Goal: Task Accomplishment & Management: Manage account settings

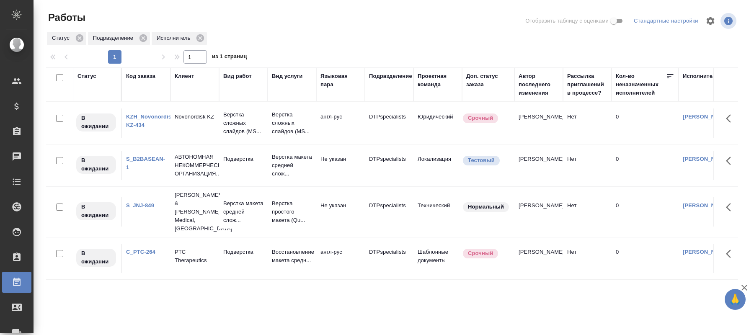
scroll to position [39, 0]
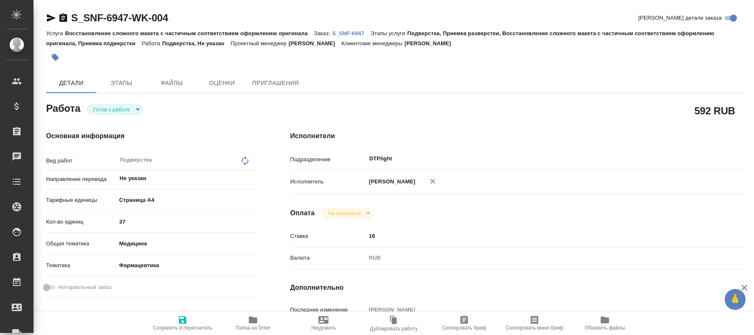
type textarea "x"
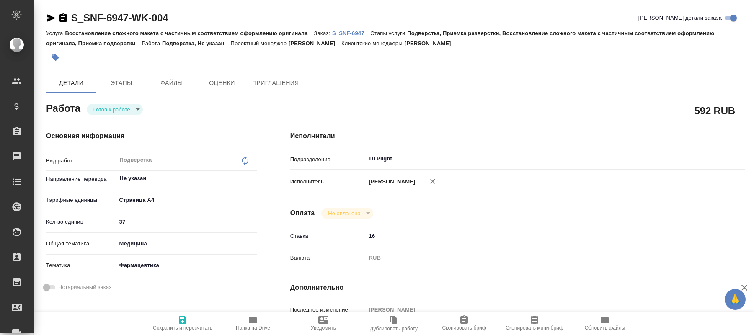
type textarea "x"
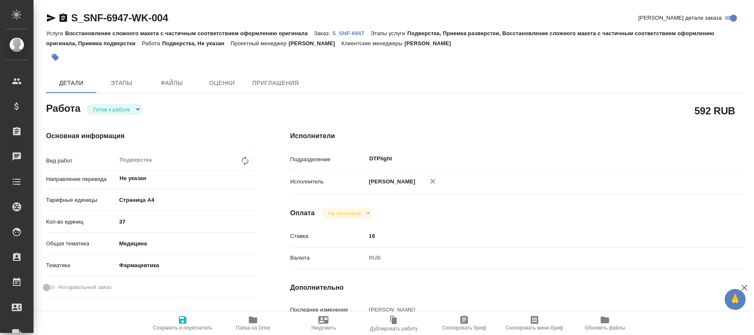
type textarea "x"
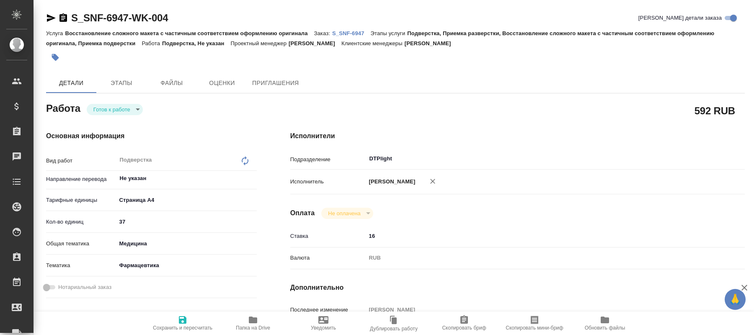
type textarea "x"
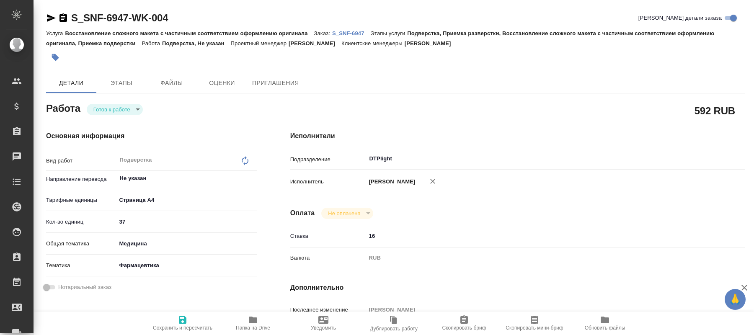
type textarea "x"
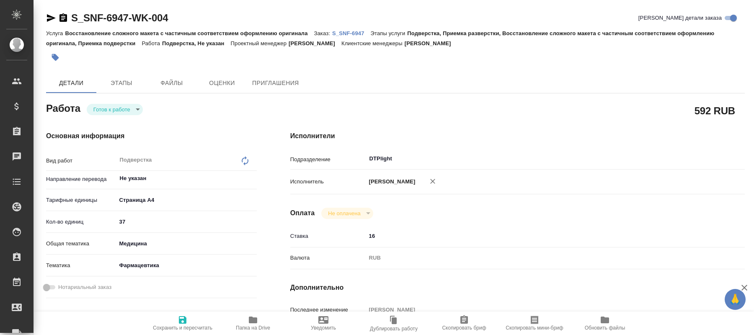
type textarea "x"
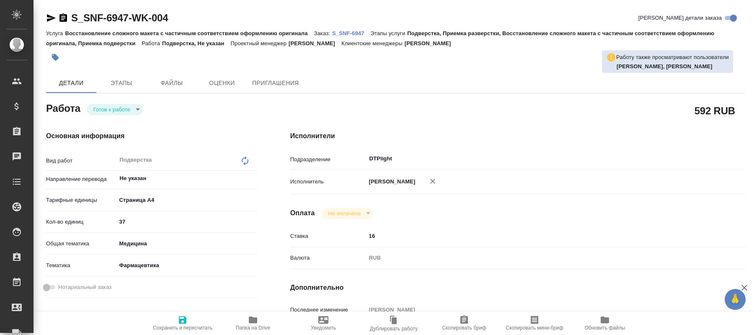
type textarea "x"
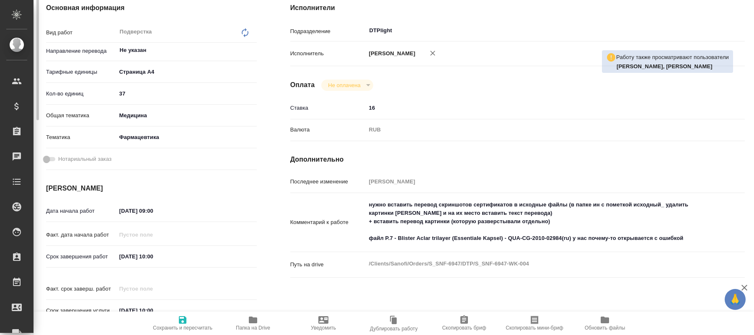
type textarea "x"
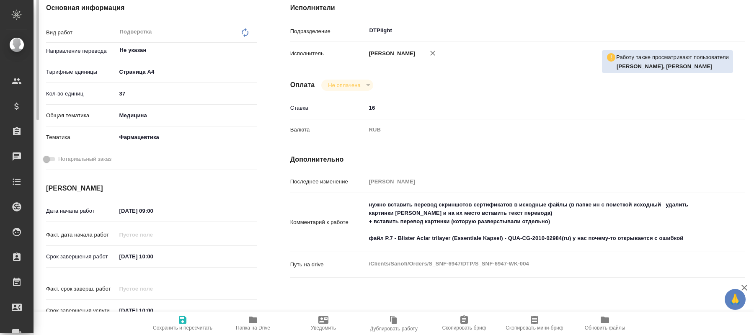
scroll to position [171, 0]
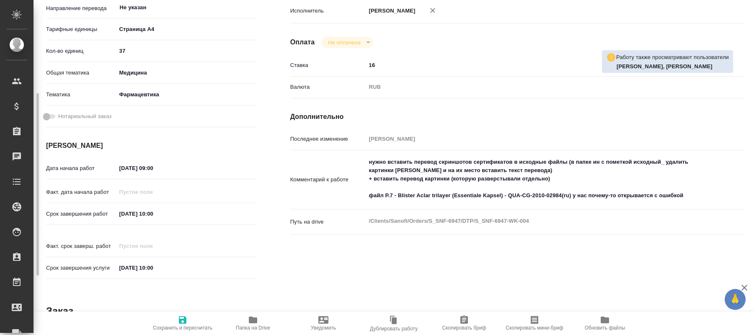
type textarea "x"
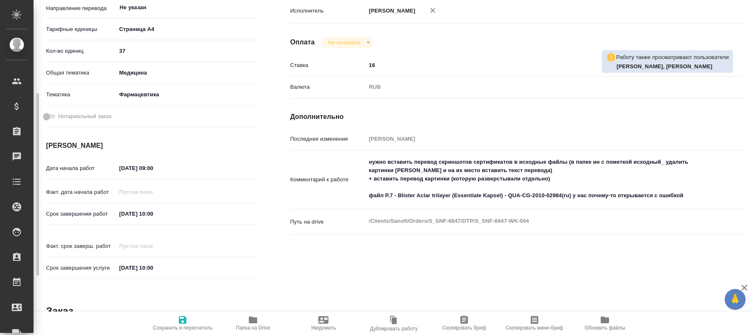
type textarea "x"
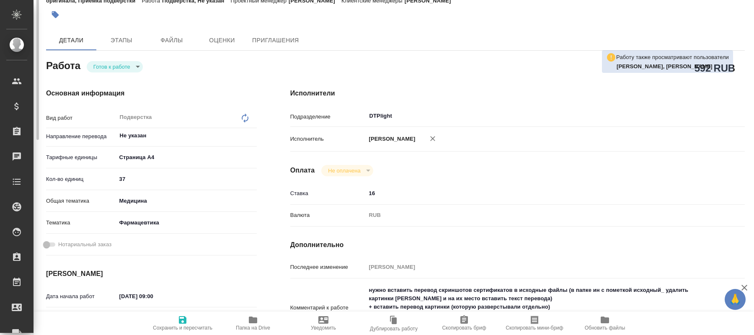
scroll to position [0, 0]
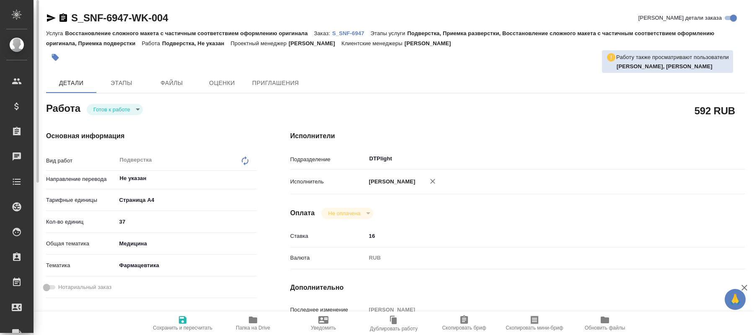
click at [267, 322] on span "Папка на Drive" at bounding box center [253, 323] width 60 height 16
click at [247, 331] on span "Папка на Drive" at bounding box center [253, 328] width 34 height 6
click at [131, 109] on body "🙏 .cls-1 fill:#fff; AWATERA Kucherenko Oksana Клиенты Спецификации Заказы 0 Чат…" at bounding box center [377, 167] width 754 height 335
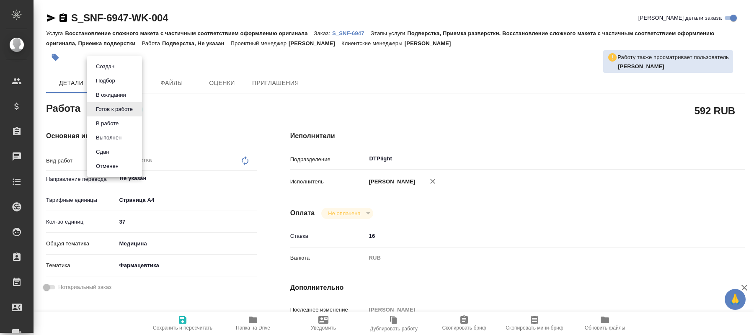
click at [103, 122] on button "В работе" at bounding box center [107, 123] width 28 height 9
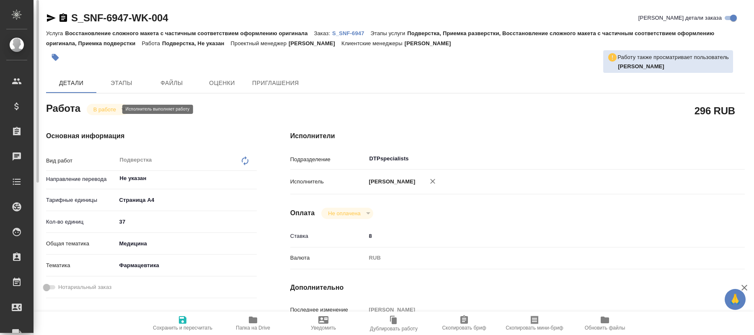
type textarea "x"
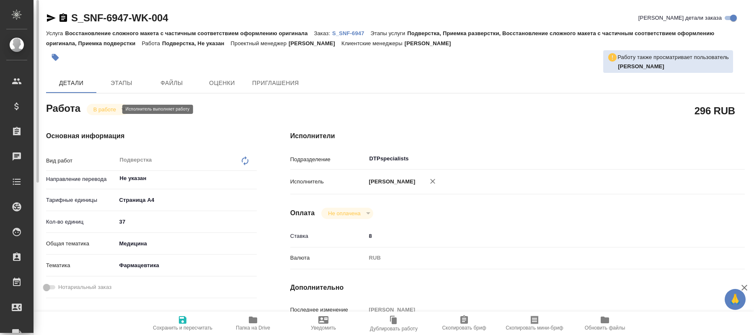
type textarea "x"
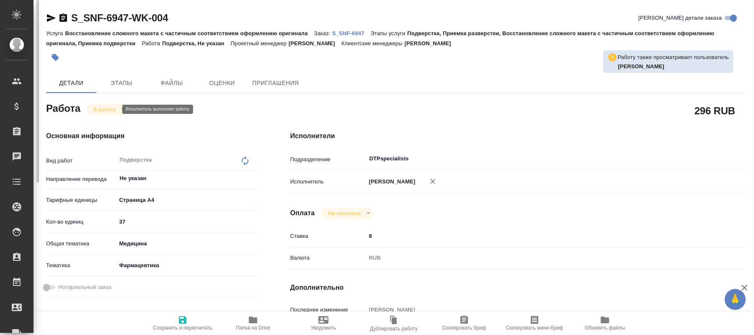
type textarea "x"
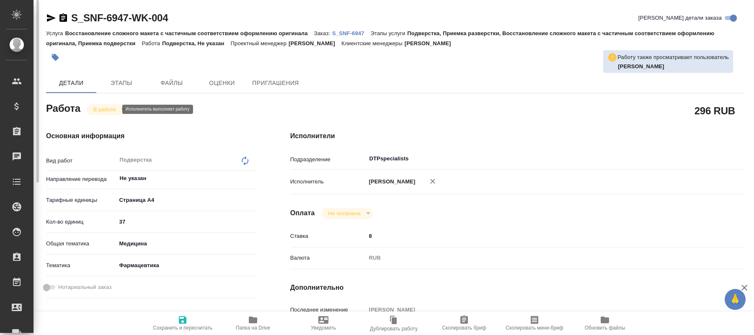
click at [116, 108] on body "🙏 .cls-1 fill:#fff; AWATERA Kucherenko Oksana Клиенты Спецификации Заказы 0 Чат…" at bounding box center [377, 167] width 754 height 335
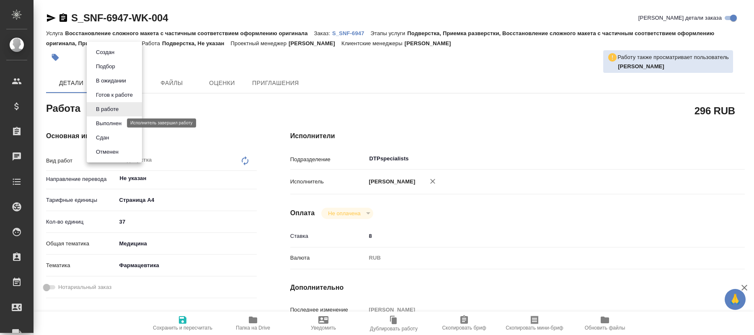
type textarea "x"
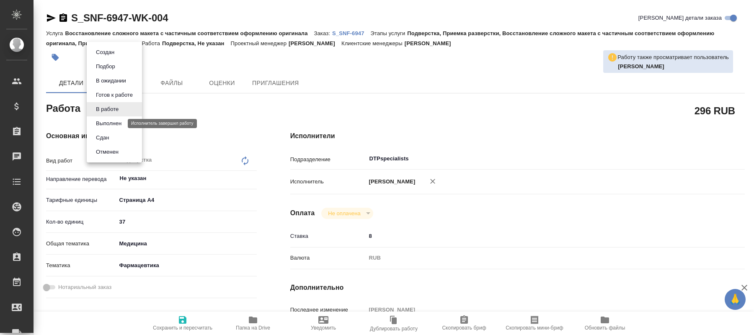
click at [106, 122] on button "Выполнен" at bounding box center [108, 123] width 31 height 9
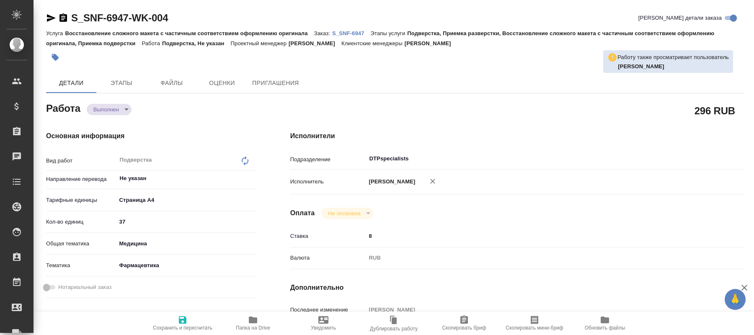
type textarea "x"
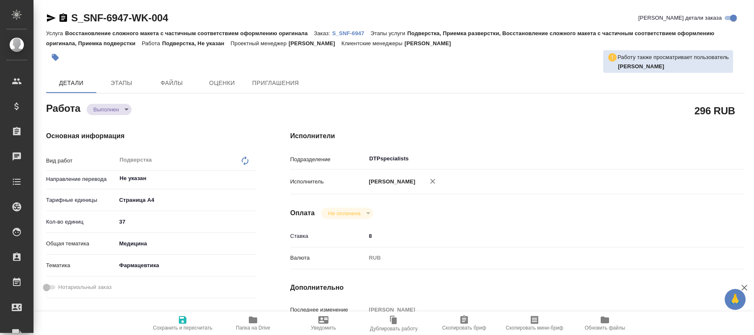
type textarea "x"
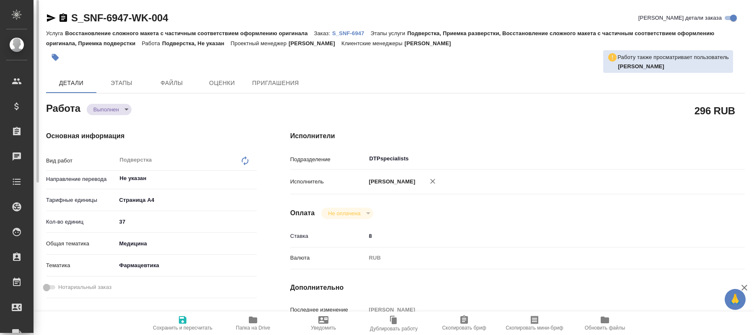
type textarea "x"
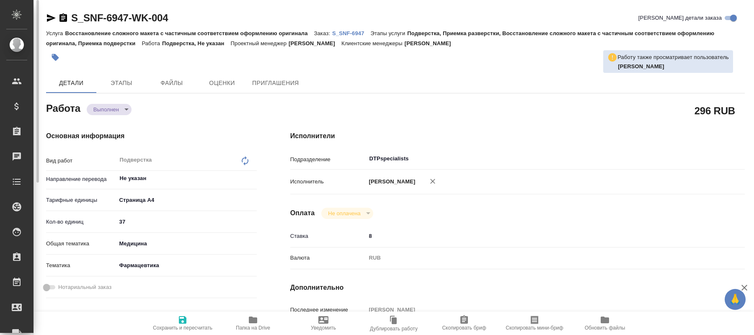
scroll to position [214, 0]
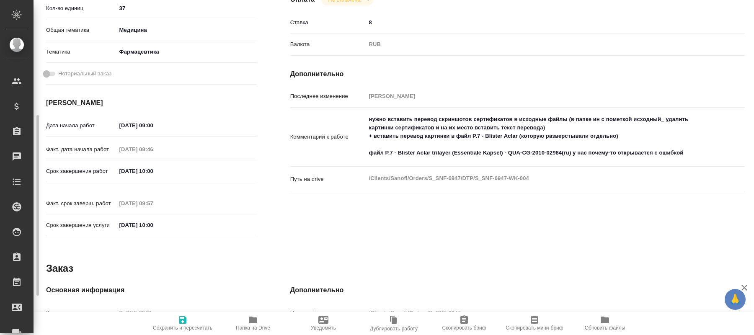
type textarea "x"
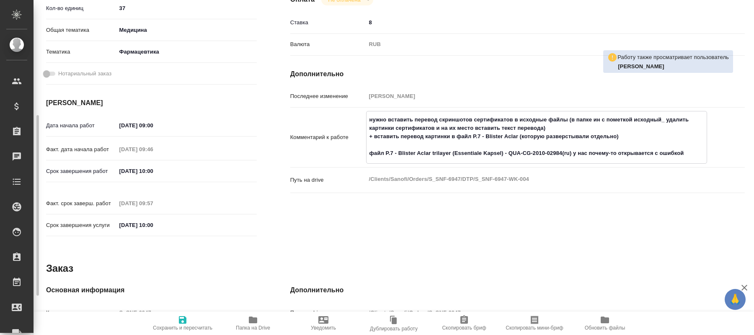
drag, startPoint x: 386, startPoint y: 135, endPoint x: 514, endPoint y: 140, distance: 127.8
click at [514, 140] on textarea "нужно вставить перевод скриншотов сертификатов в исходные файлы (в папке ин с п…" at bounding box center [537, 137] width 340 height 48
click at [441, 123] on textarea "нужно вставить перевод скриншотов сертификатов в исходные файлы (в папке ин с п…" at bounding box center [537, 137] width 340 height 48
click at [408, 119] on textarea "нужно вставить перевод скриншотов сертификатов в исходные файлы (в папке ин с п…" at bounding box center [537, 137] width 340 height 48
click at [455, 119] on textarea "нужно вставить перевод скриншотов сертификатов в исходные файлы (в папке ин с п…" at bounding box center [537, 137] width 340 height 48
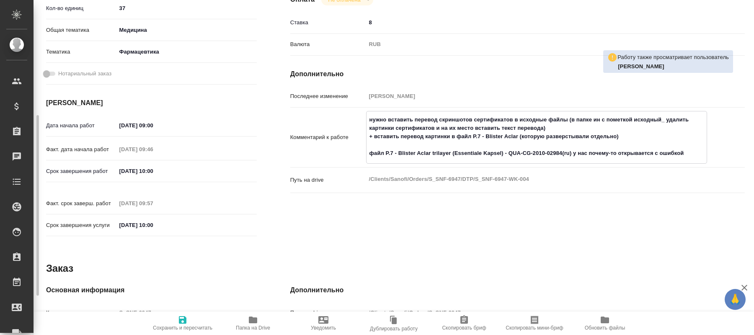
drag, startPoint x: 552, startPoint y: 127, endPoint x: 460, endPoint y: 117, distance: 92.7
click at [460, 117] on textarea "нужно вставить перевод скриншотов сертификатов в исходные файлы (в папке ин с п…" at bounding box center [537, 137] width 340 height 48
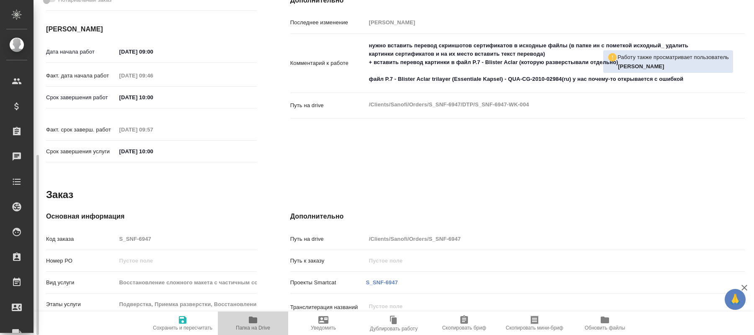
click at [257, 328] on span "Папка на Drive" at bounding box center [253, 328] width 34 height 6
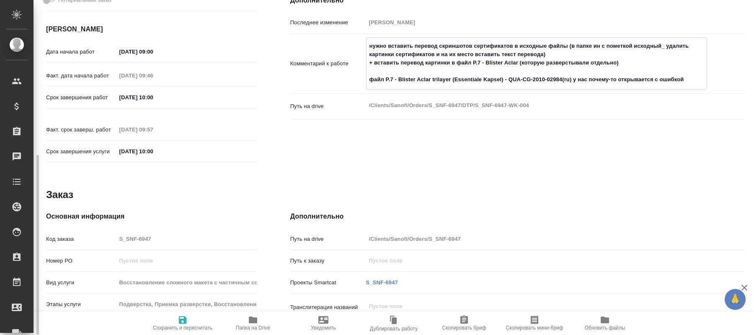
drag, startPoint x: 395, startPoint y: 42, endPoint x: 566, endPoint y: 47, distance: 171.0
click at [566, 47] on textarea "нужно вставить перевод скриншотов сертификатов в исходные файлы (в папке ин с п…" at bounding box center [537, 63] width 340 height 48
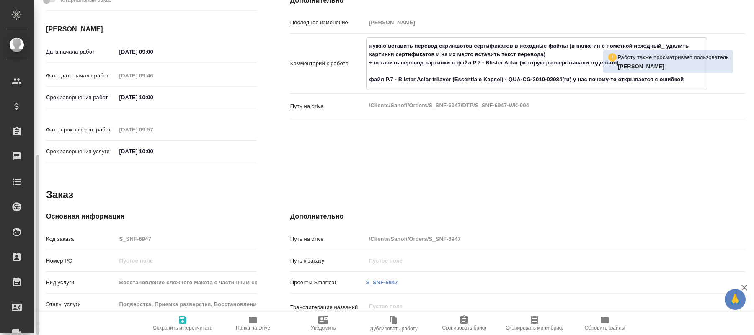
type textarea "x"
click at [250, 324] on icon "button" at bounding box center [253, 320] width 10 height 10
type textarea "x"
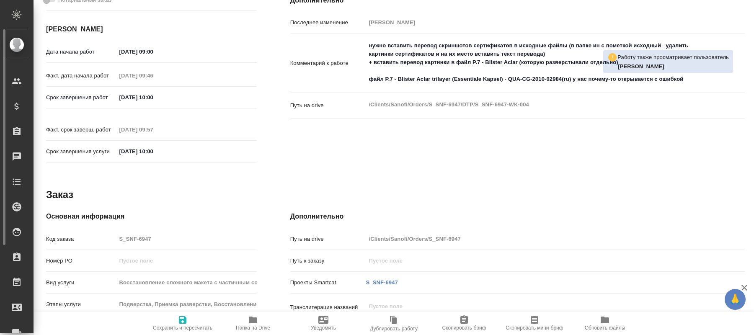
type textarea "x"
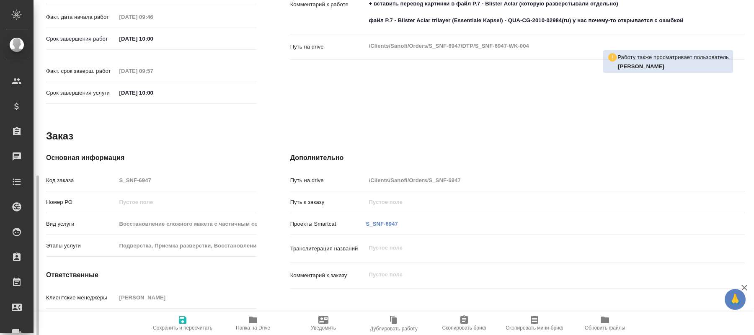
scroll to position [351, 0]
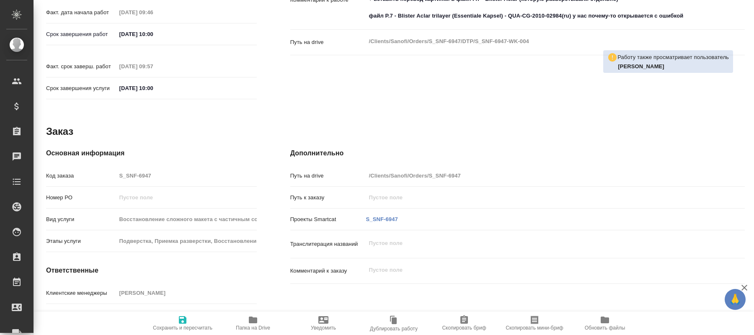
click at [248, 323] on icon "button" at bounding box center [253, 320] width 10 height 10
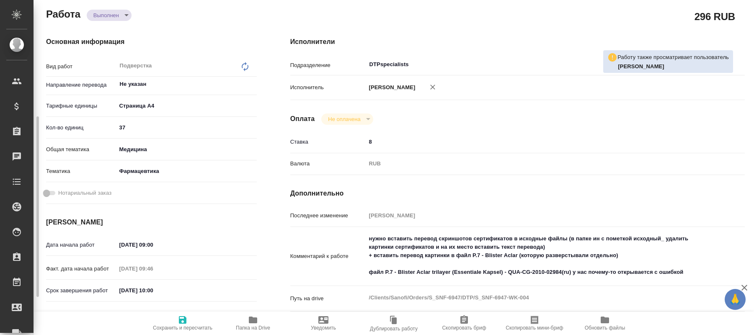
scroll to position [137, 0]
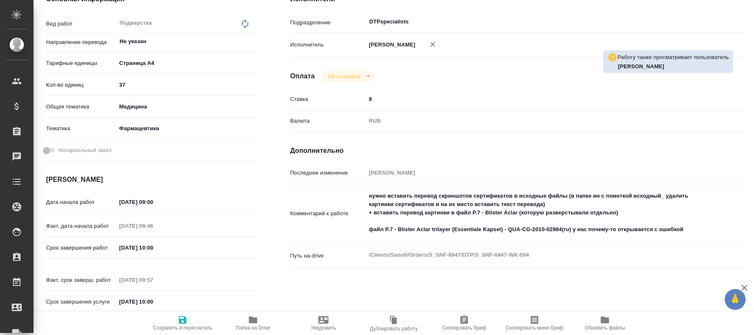
type textarea "x"
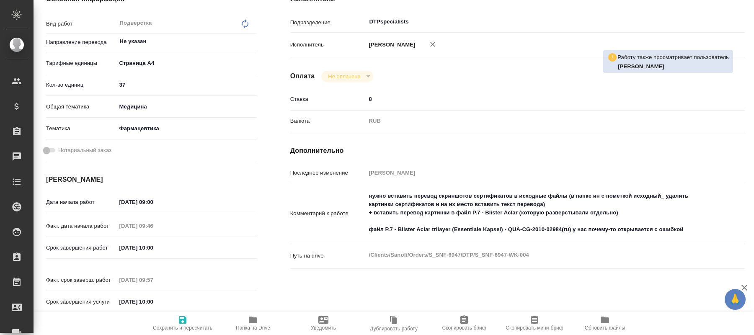
type textarea "x"
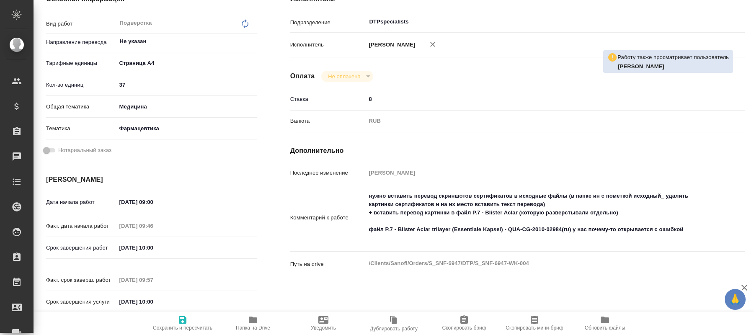
type textarea "x"
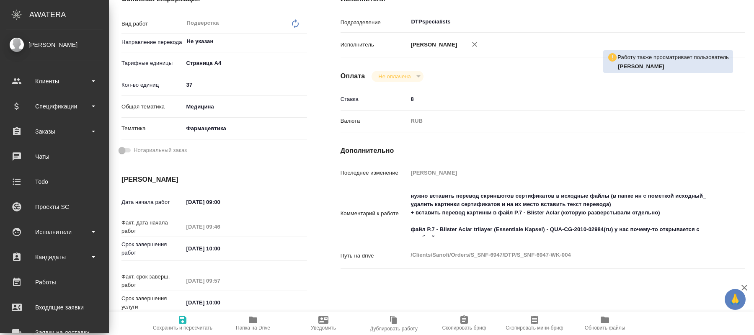
type textarea "x"
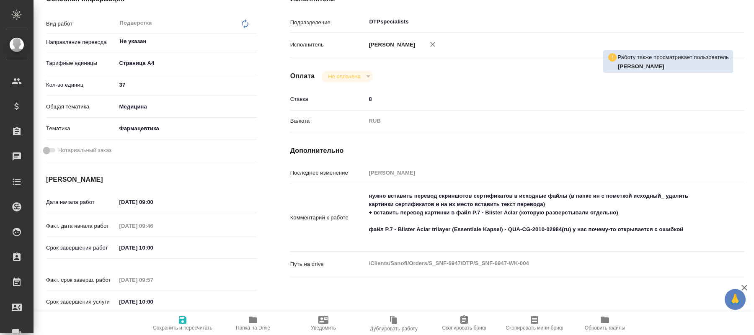
click at [540, 151] on h4 "Дополнительно" at bounding box center [517, 151] width 455 height 10
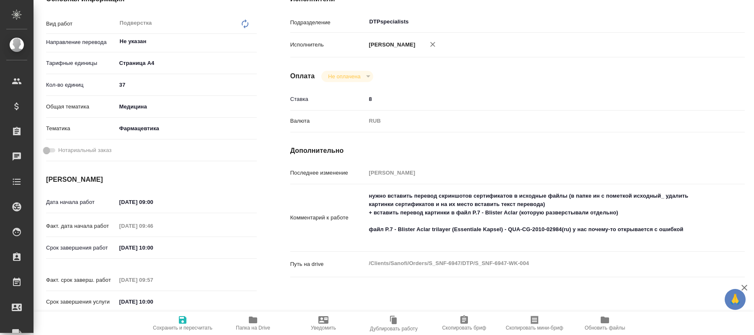
type textarea "x"
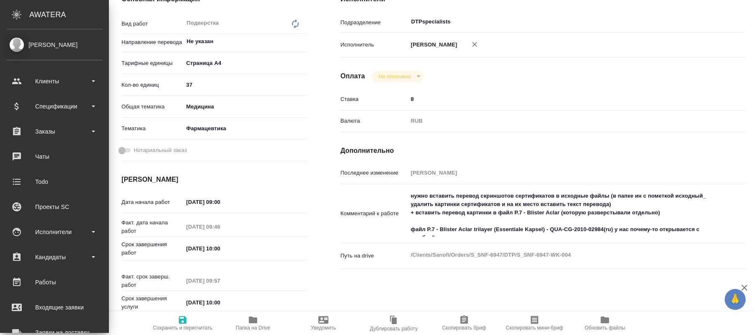
type textarea "x"
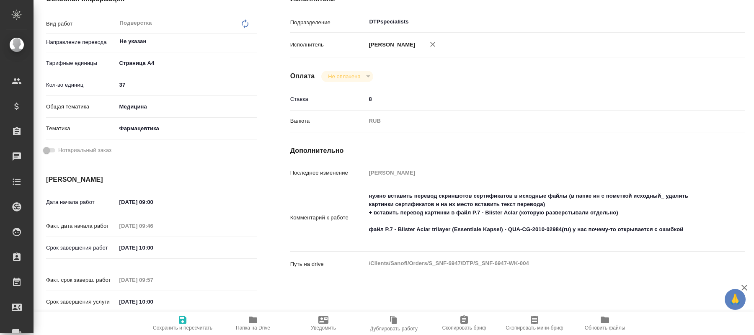
type textarea "x"
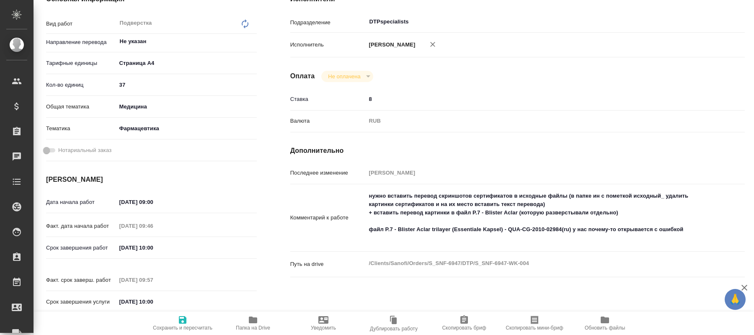
type textarea "x"
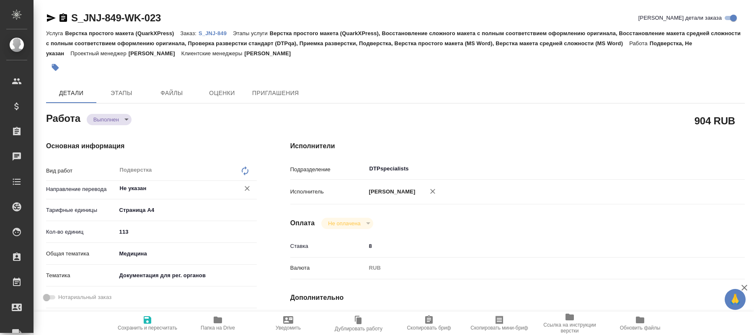
type textarea "x"
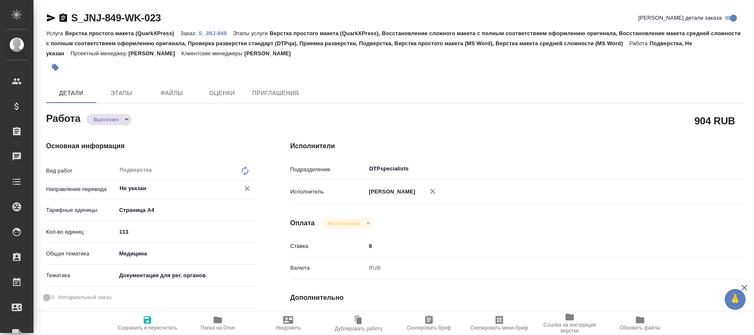
type textarea "x"
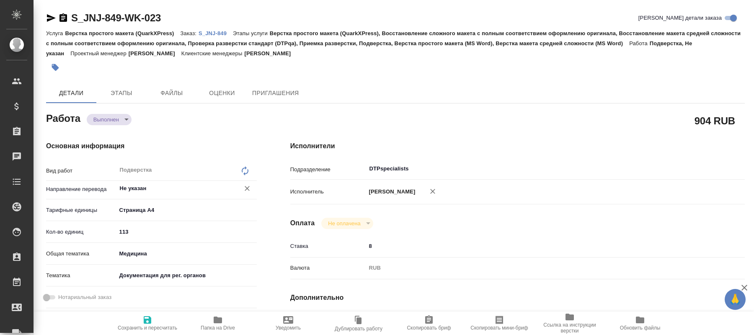
type textarea "x"
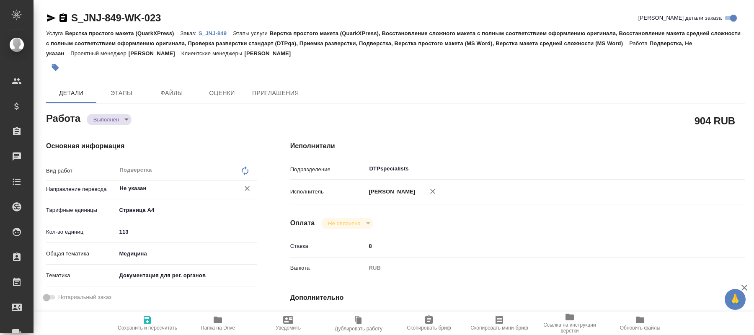
type textarea "x"
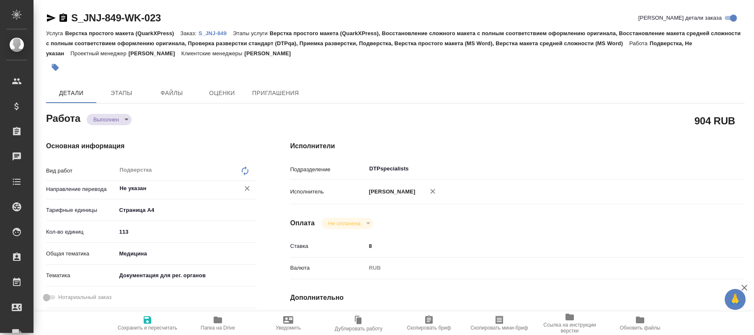
type textarea "x"
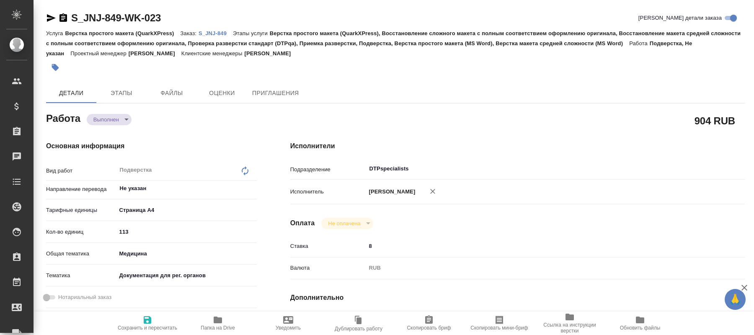
type textarea "x"
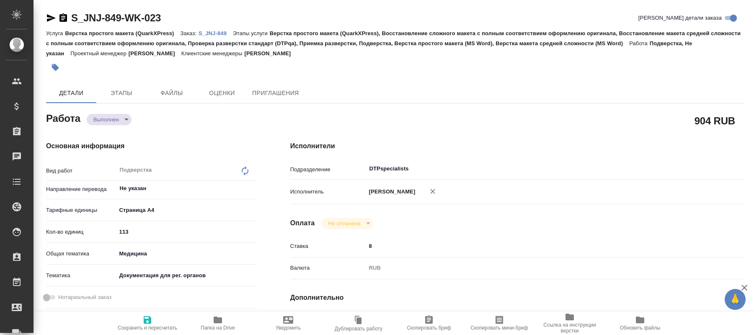
type textarea "x"
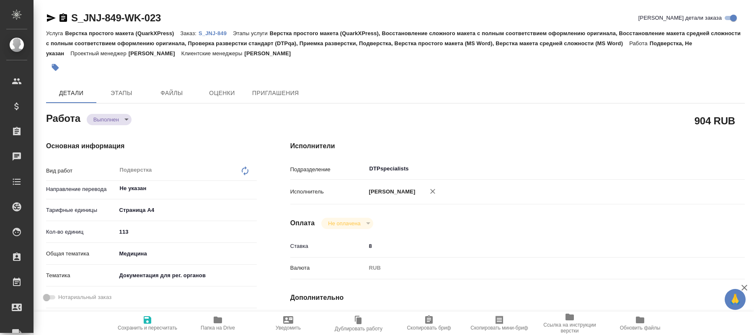
type textarea "x"
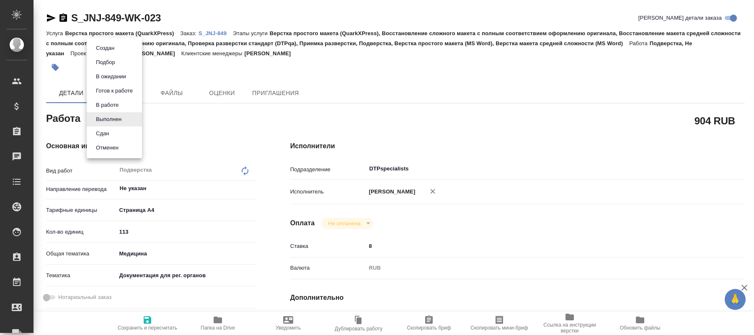
click at [127, 121] on body "🙏 .cls-1 fill:#fff; AWATERA Kucherenko Oksana Клиенты Спецификации Заказы Чаты …" at bounding box center [377, 167] width 754 height 335
type textarea "x"
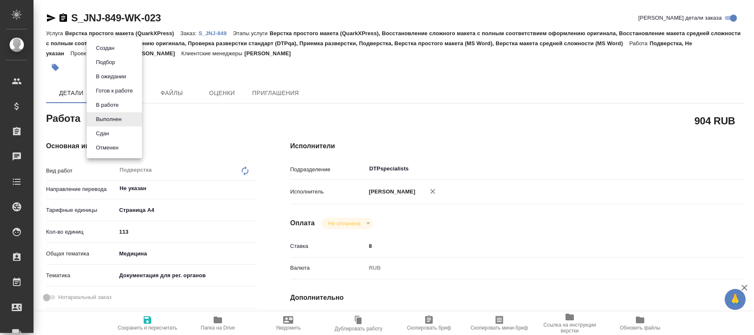
type textarea "x"
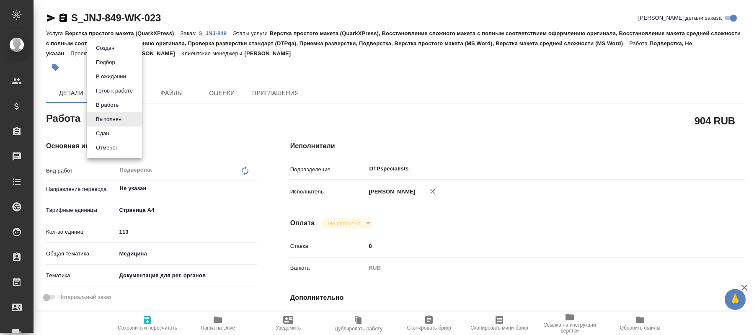
type textarea "x"
click at [118, 107] on button "В работе" at bounding box center [107, 105] width 28 height 9
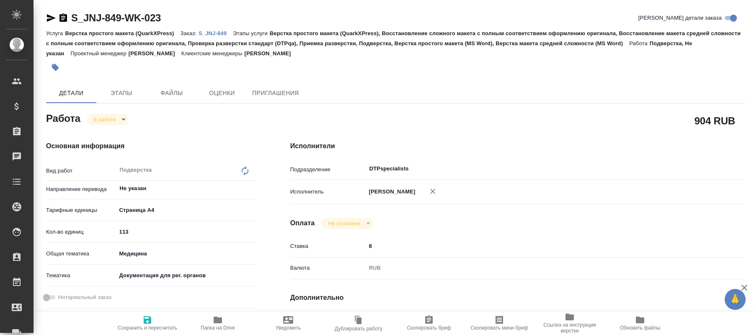
type textarea "x"
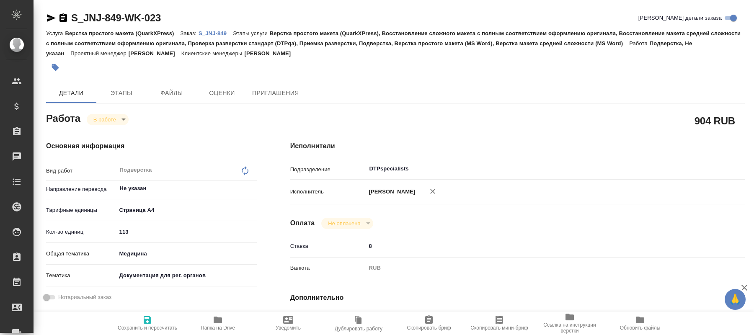
type textarea "x"
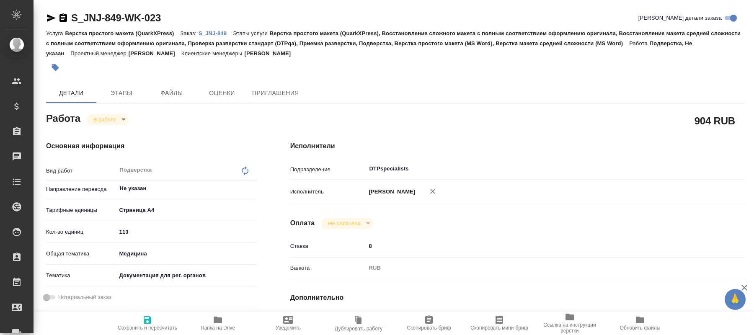
type textarea "x"
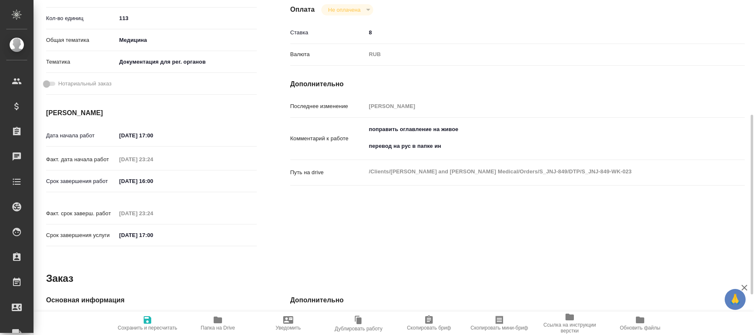
scroll to position [43, 0]
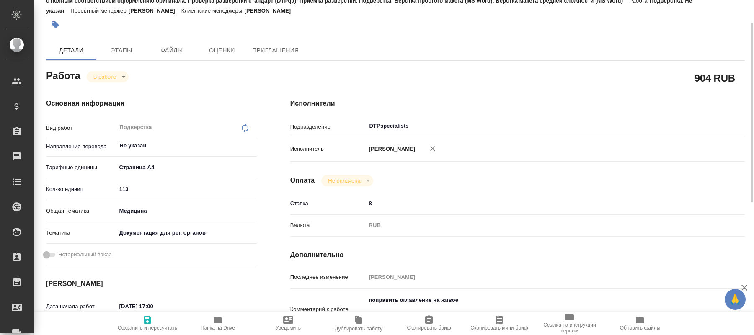
type textarea "x"
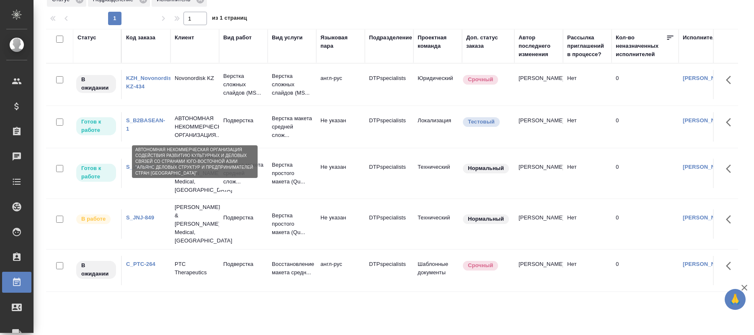
click at [206, 126] on p "АВТОНОМНАЯ НЕКОММЕРЧЕСКАЯ ОРГАНИЗАЦИЯ..." at bounding box center [195, 126] width 40 height 25
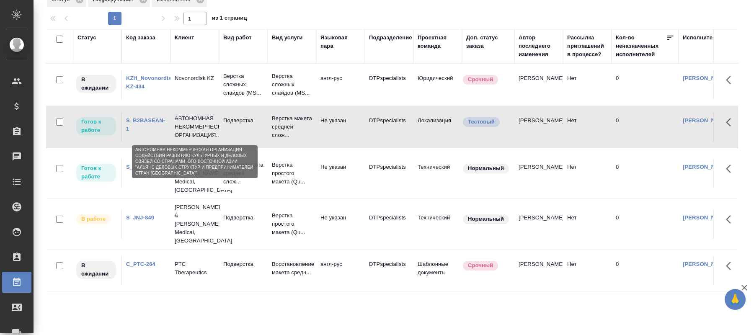
click at [206, 126] on p "АВТОНОМНАЯ НЕКОММЕРЧЕСКАЯ ОРГАНИЗАЦИЯ..." at bounding box center [195, 126] width 40 height 25
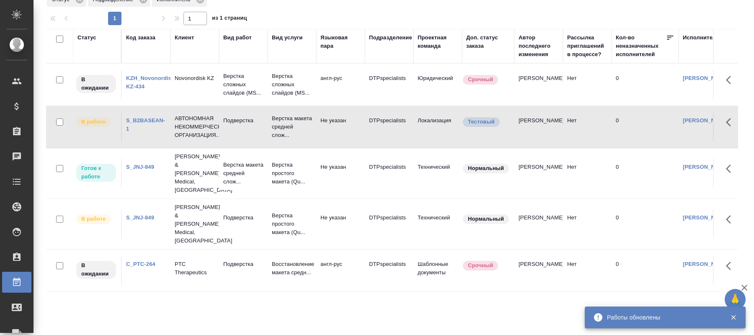
scroll to position [39, 0]
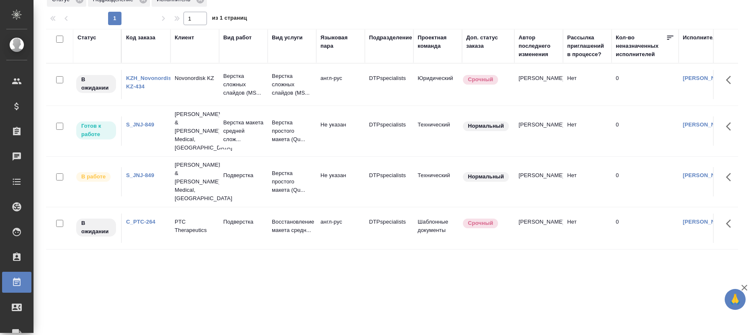
click at [525, 285] on div "Статус Код заказа Клиент Вид работ Вид услуги Языковая пара Подразделение Проек…" at bounding box center [392, 180] width 692 height 302
click at [242, 171] on p "Подверстка" at bounding box center [243, 175] width 40 height 8
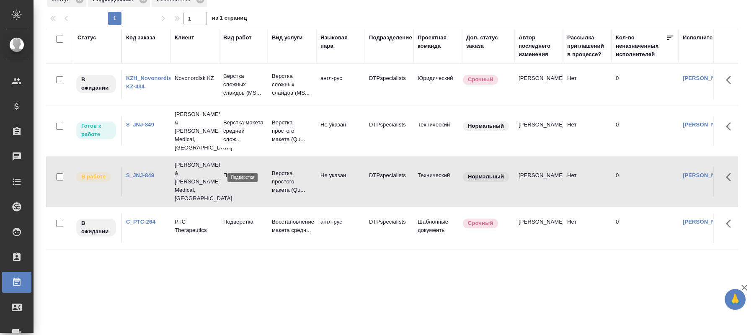
click at [242, 171] on p "Подверстка" at bounding box center [243, 175] width 40 height 8
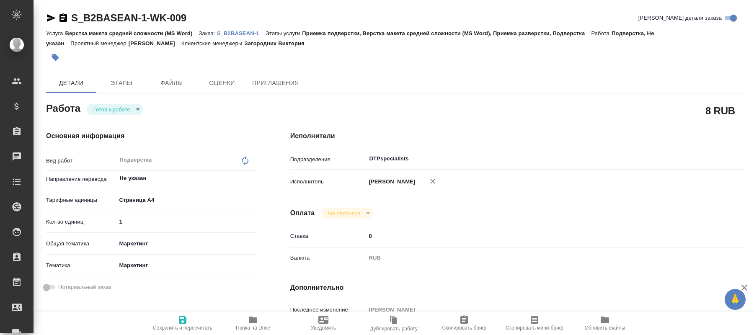
type textarea "x"
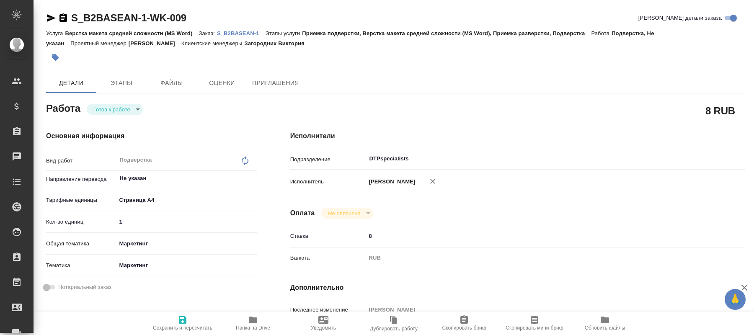
type textarea "x"
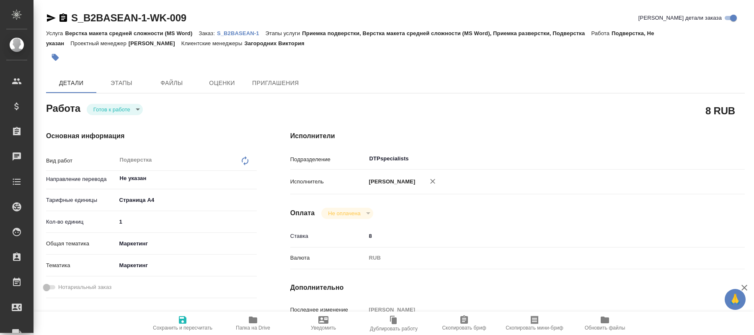
type textarea "x"
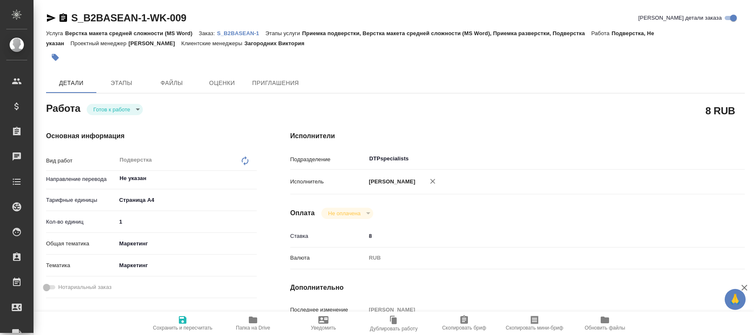
type textarea "x"
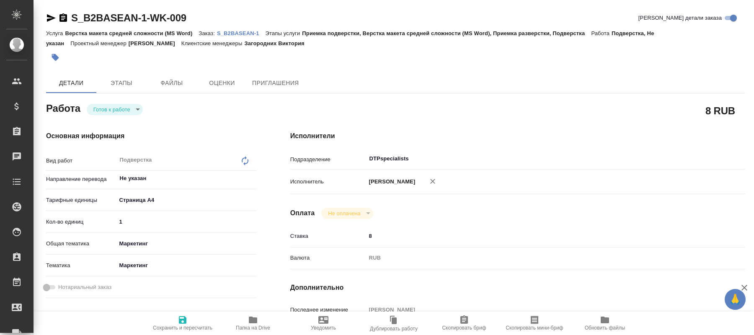
type textarea "x"
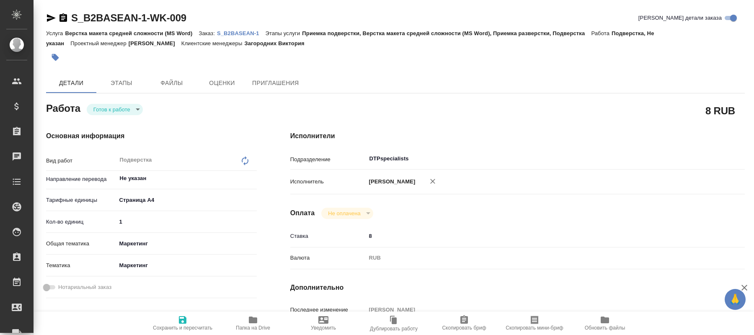
type textarea "x"
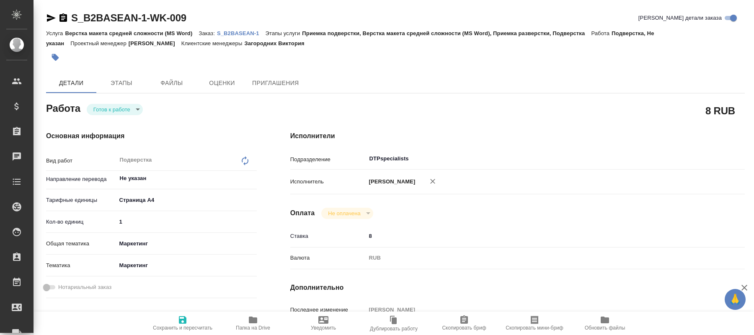
type textarea "x"
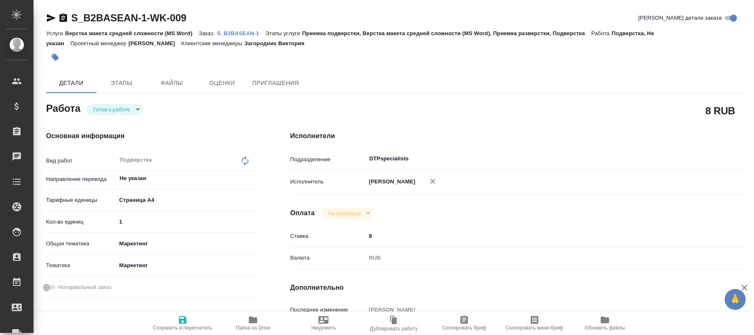
type textarea "x"
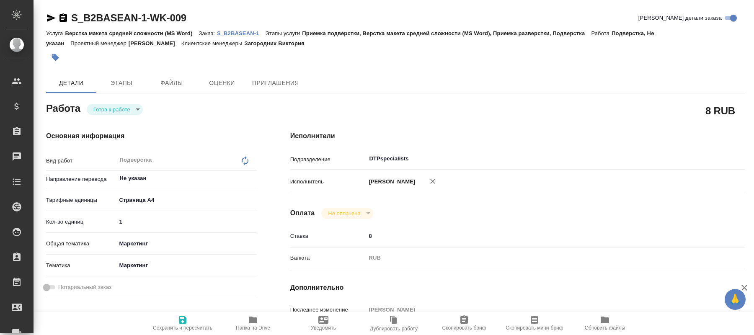
type textarea "x"
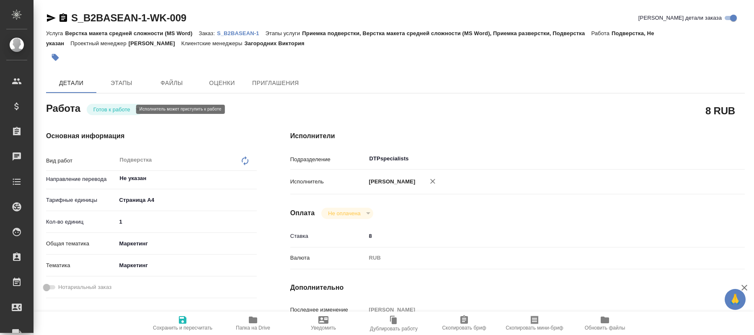
click at [129, 108] on body "🙏 .cls-1 fill:#fff; AWATERA Kucherenko Oksana Клиенты Спецификации Заказы 0 Чат…" at bounding box center [377, 167] width 754 height 335
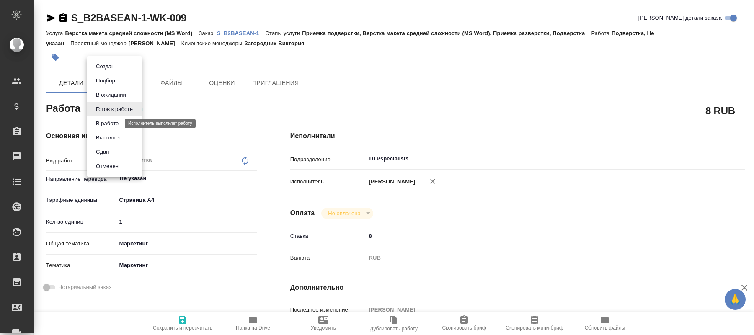
click at [111, 123] on button "В работе" at bounding box center [107, 123] width 28 height 9
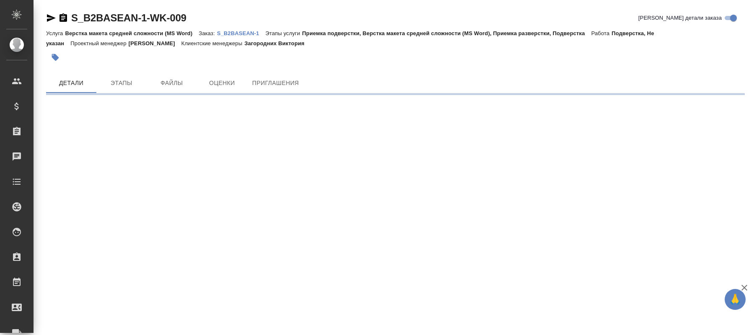
scroll to position [128, 0]
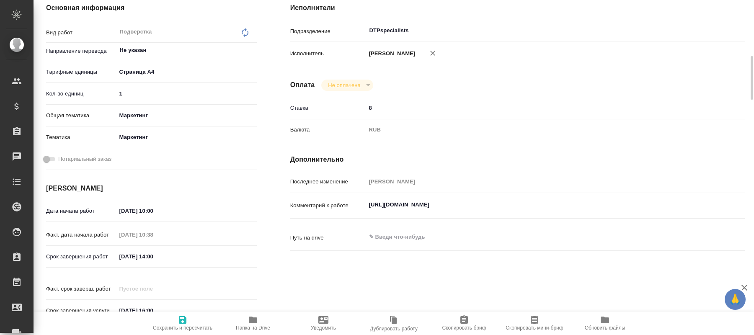
type textarea "x"
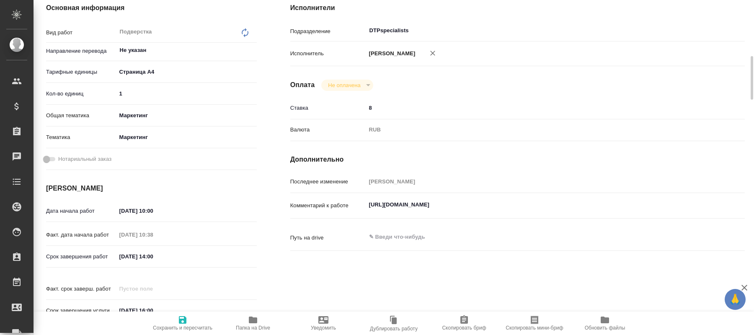
type textarea "x"
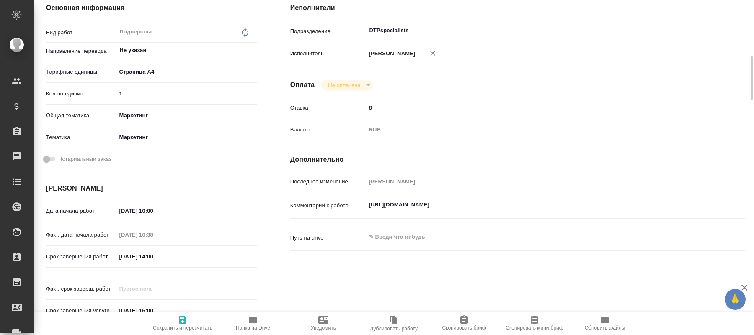
type textarea "x"
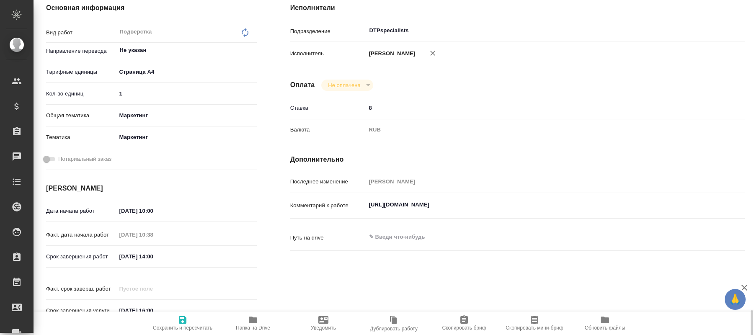
scroll to position [300, 0]
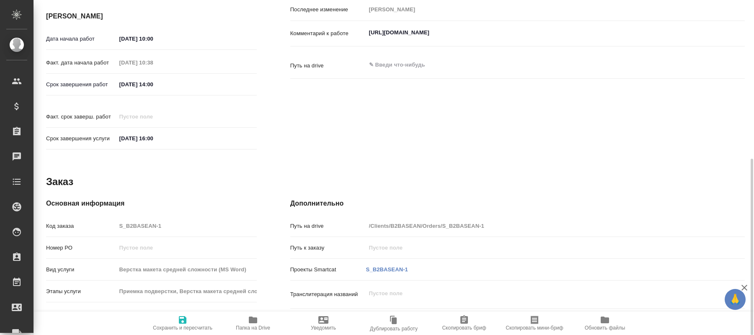
type textarea "x"
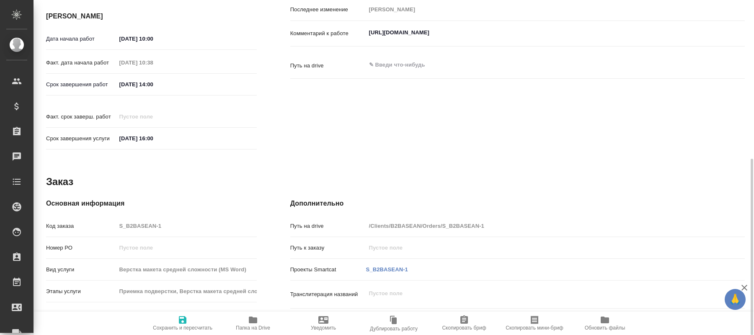
click at [258, 322] on icon "button" at bounding box center [253, 320] width 10 height 10
click at [253, 325] on span "Папка на Drive" at bounding box center [253, 328] width 34 height 6
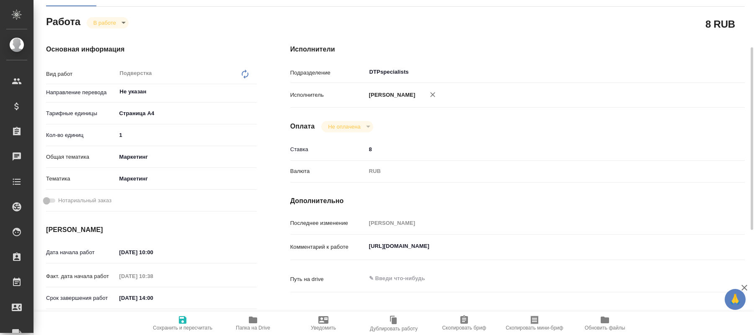
scroll to position [0, 0]
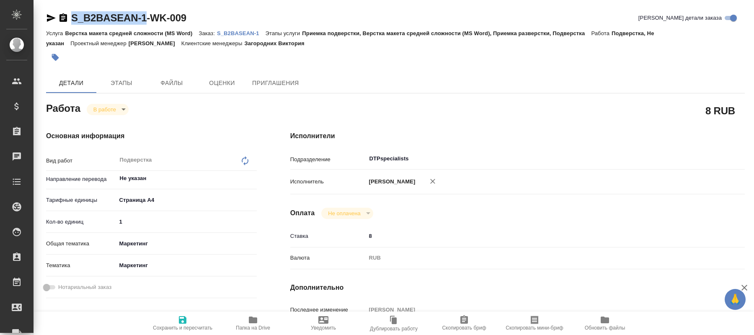
drag, startPoint x: 70, startPoint y: 3, endPoint x: 147, endPoint y: 19, distance: 78.0
copy link "S_B2BASEAN-1"
type textarea "x"
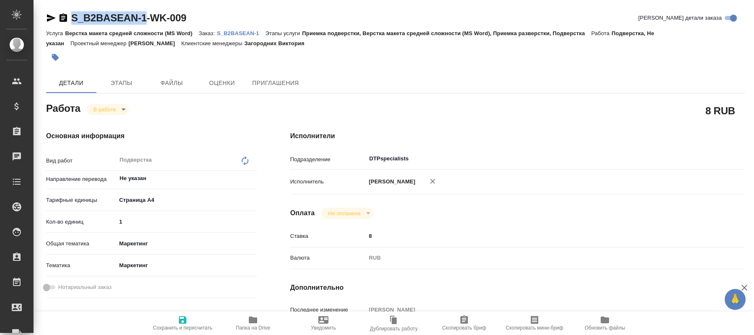
type textarea "x"
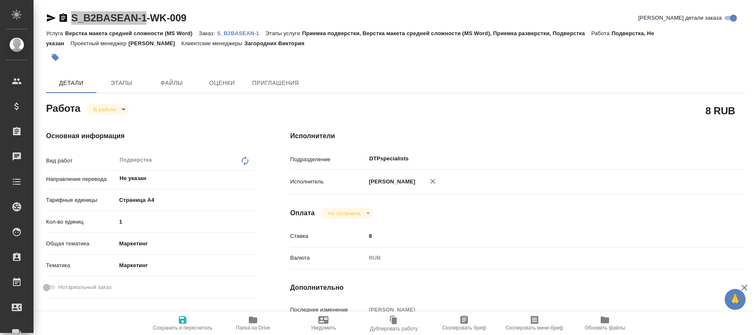
type textarea "x"
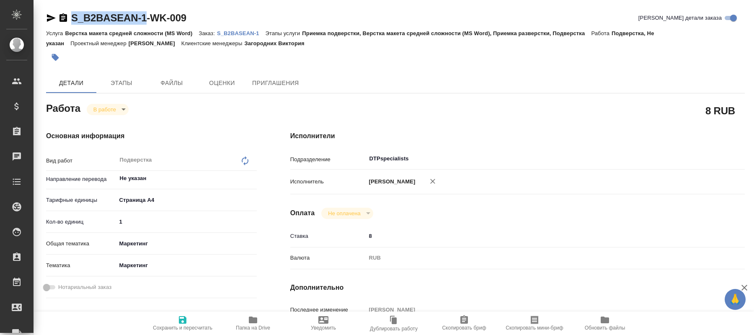
type textarea "x"
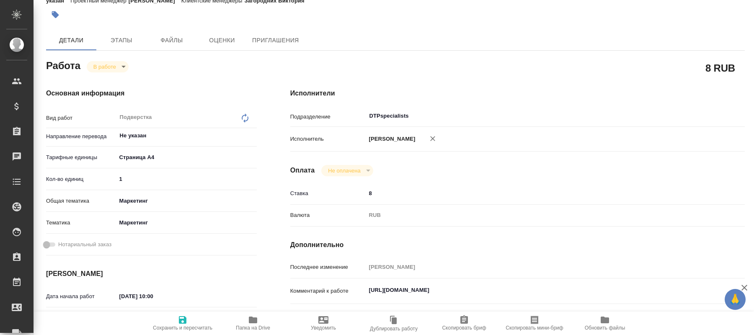
scroll to position [214, 0]
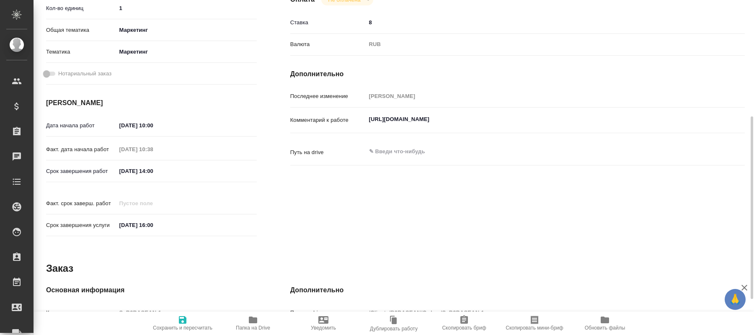
click at [253, 323] on icon "button" at bounding box center [253, 320] width 8 height 7
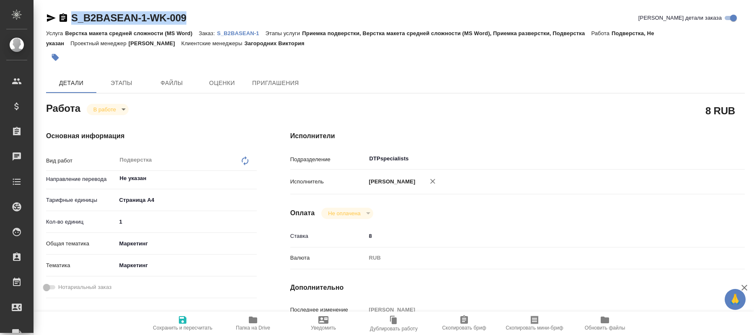
drag, startPoint x: 197, startPoint y: 16, endPoint x: 65, endPoint y: 23, distance: 131.7
click at [65, 23] on div "S_B2BASEAN-1-WK-009 Кратко детали заказа" at bounding box center [395, 17] width 699 height 13
copy div "S_B2BASEAN-1-WK-009"
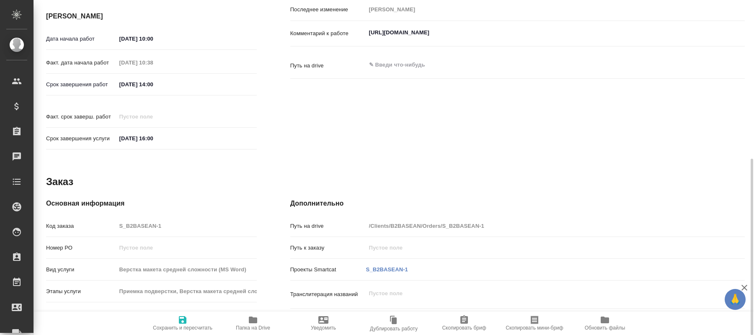
scroll to position [172, 0]
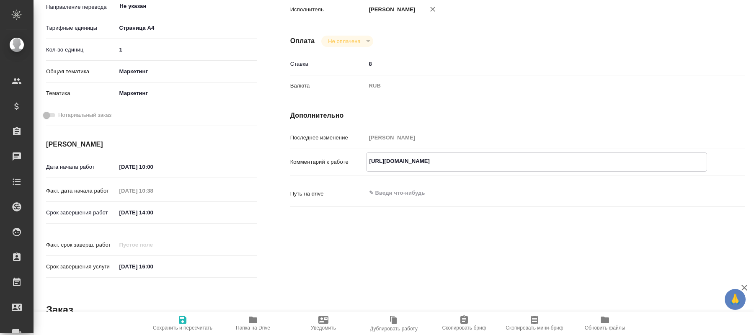
drag, startPoint x: 504, startPoint y: 162, endPoint x: 350, endPoint y: 161, distance: 154.2
click at [367, 161] on textarea "https://drive.awatera.com/s/djfMbxDGyQzepsg" at bounding box center [537, 161] width 340 height 14
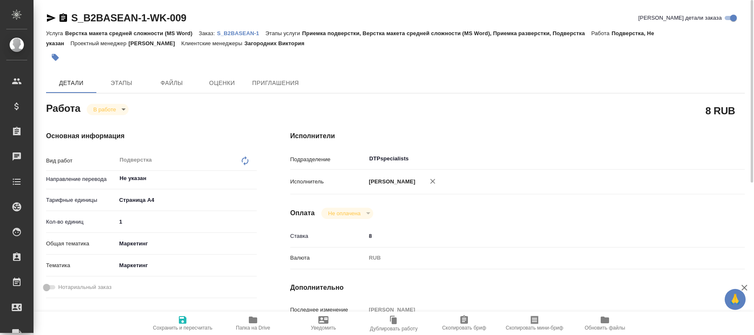
click at [119, 111] on body "🙏 .cls-1 fill:#fff; AWATERA Kucherenko Oksana Клиенты Спецификации Заказы 0 Чат…" at bounding box center [377, 167] width 754 height 335
type textarea "x"
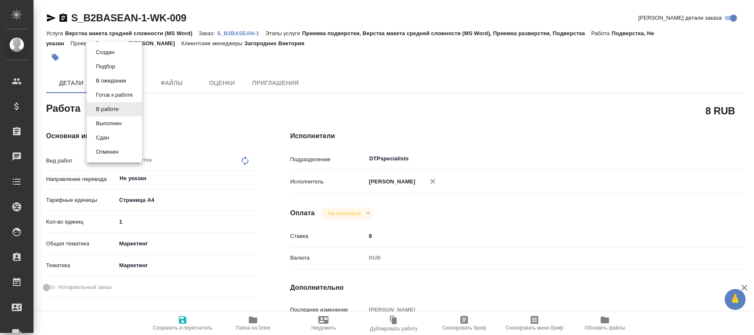
click at [184, 117] on div at bounding box center [377, 167] width 754 height 335
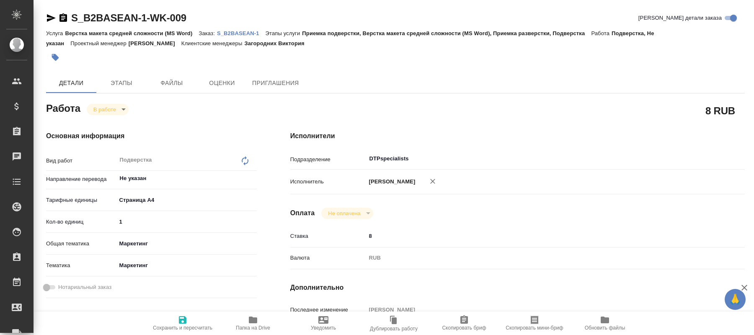
click at [113, 110] on body "🙏 .cls-1 fill:#fff; AWATERA Kucherenko Oksana Клиенты Спецификации Заказы 0 Чат…" at bounding box center [377, 167] width 754 height 335
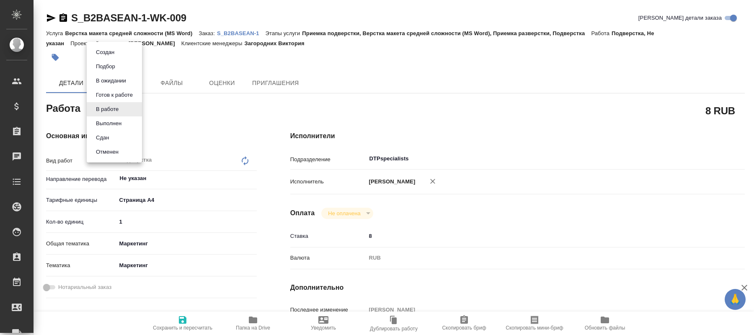
click at [107, 124] on button "Выполнен" at bounding box center [108, 123] width 31 height 9
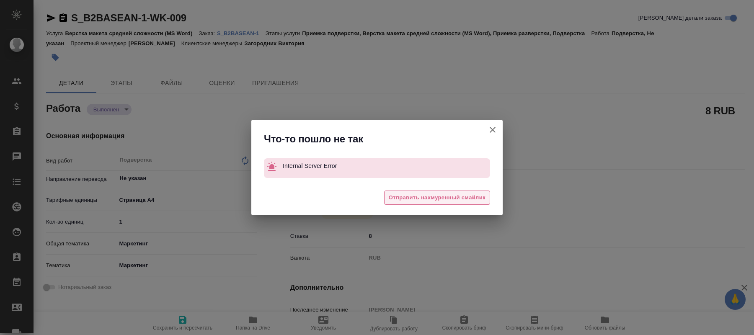
type textarea "x"
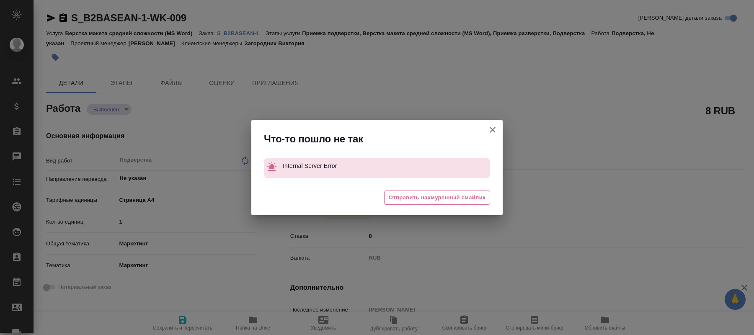
type textarea "x"
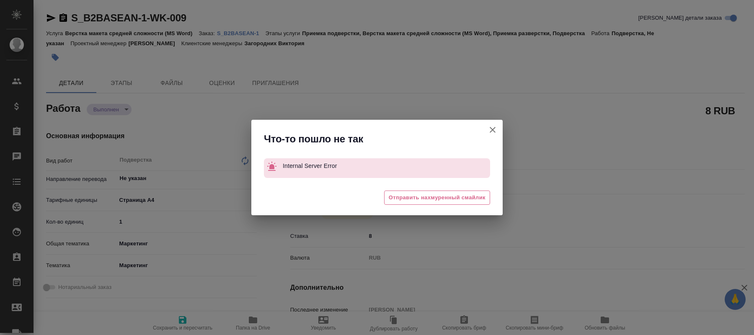
type textarea "x"
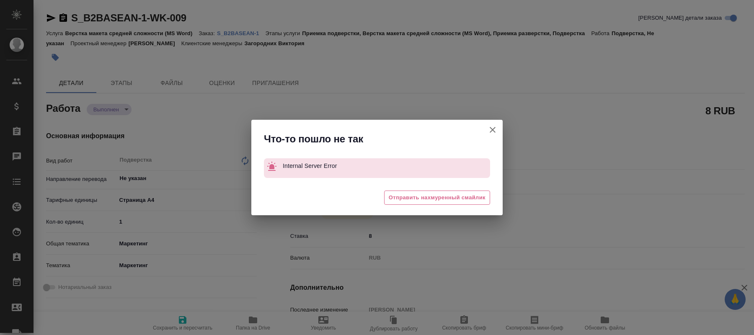
click at [495, 128] on icon "button" at bounding box center [493, 130] width 10 height 10
type textarea "x"
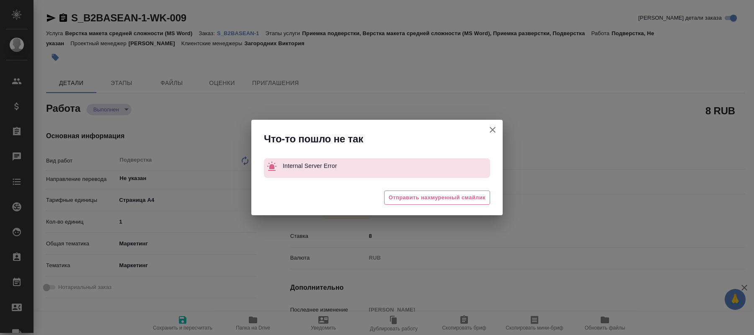
type textarea "x"
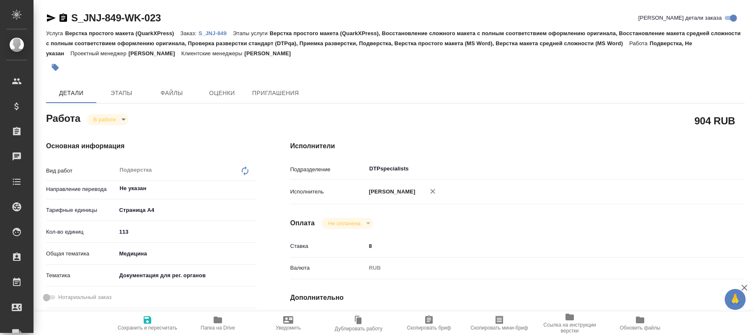
type textarea "x"
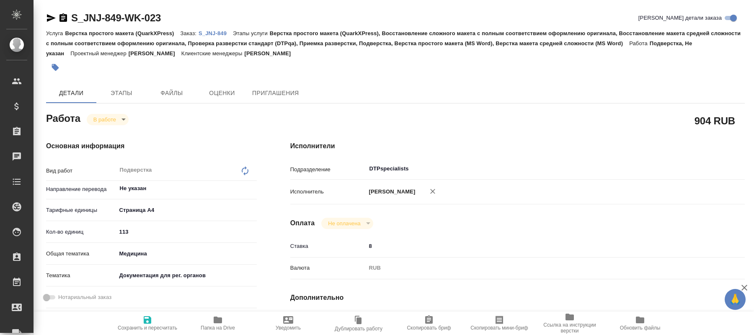
type textarea "x"
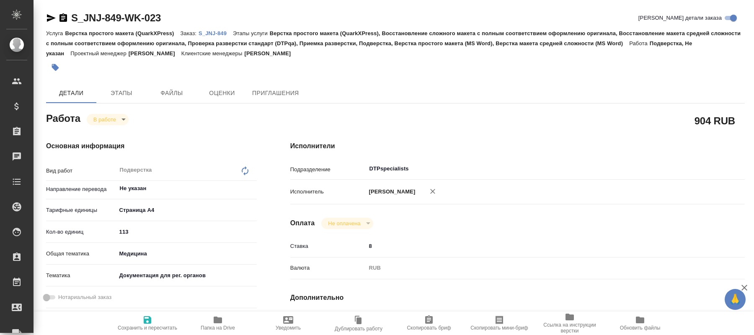
type textarea "x"
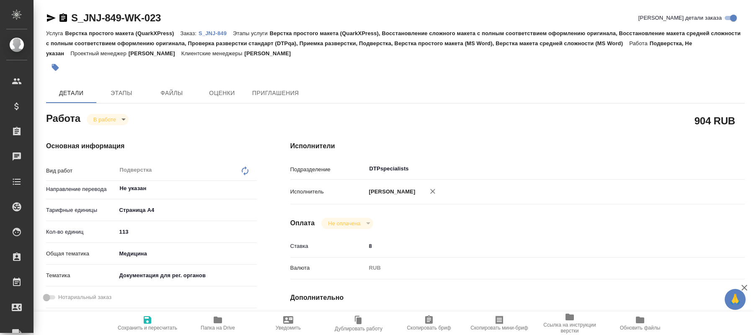
type textarea "x"
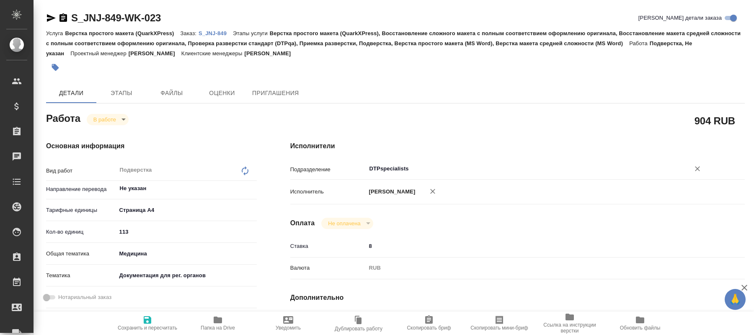
type textarea "x"
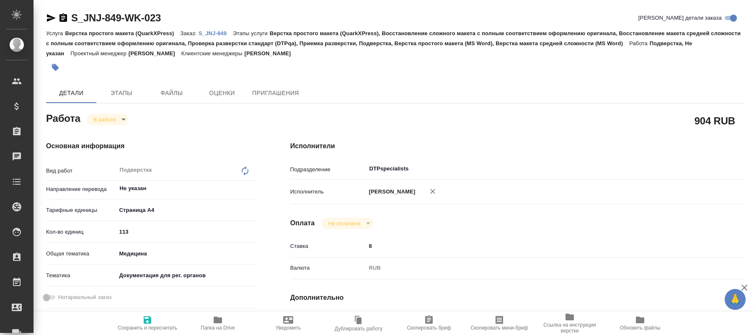
type textarea "x"
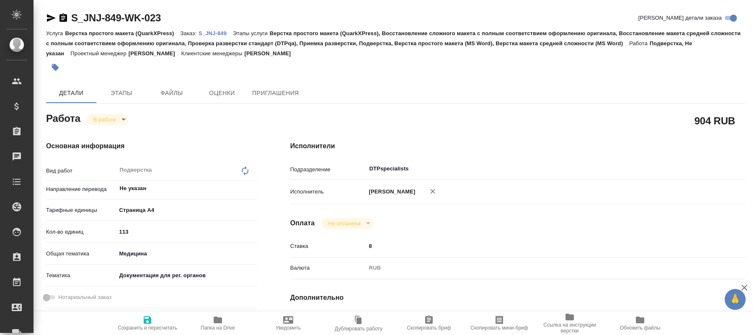
type textarea "x"
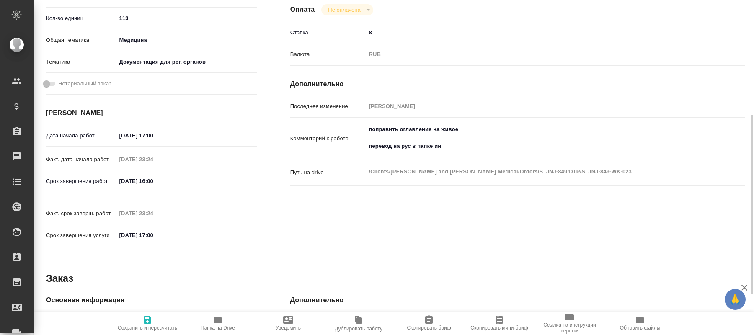
scroll to position [289, 0]
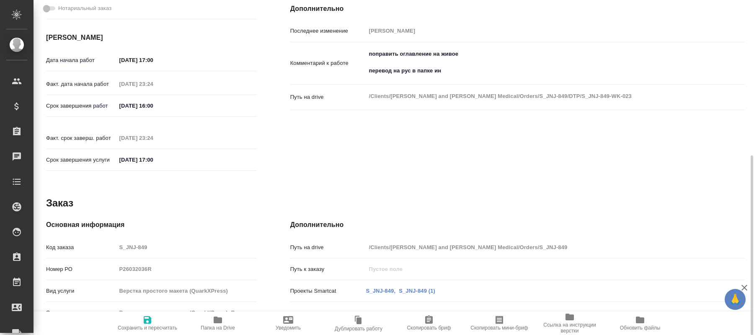
click at [211, 328] on span "Папка на Drive" at bounding box center [218, 328] width 34 height 6
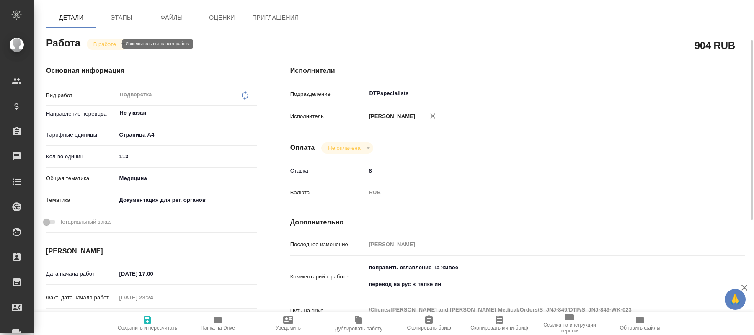
click at [114, 44] on body "🙏 .cls-1 fill:#fff; AWATERA [PERSON_NAME] Спецификации Заказы 0 Чаты Todo Проек…" at bounding box center [377, 167] width 754 height 335
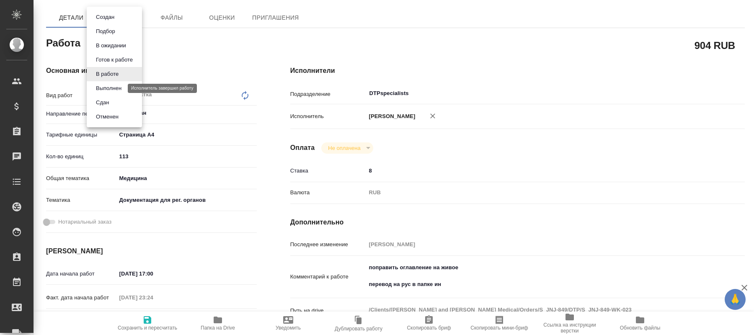
click at [106, 87] on button "Выполнен" at bounding box center [108, 88] width 31 height 9
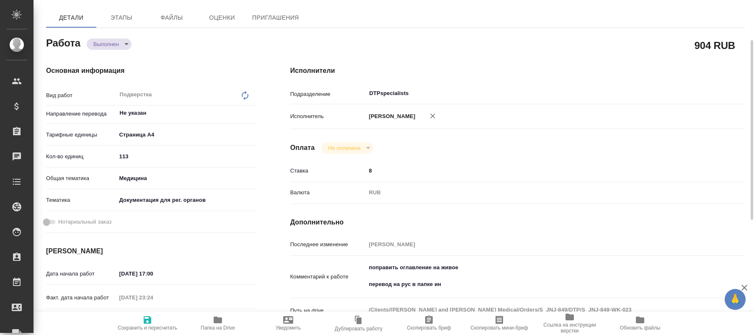
type textarea "x"
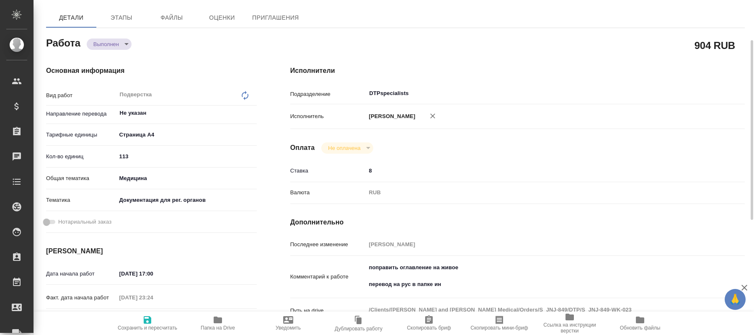
type textarea "x"
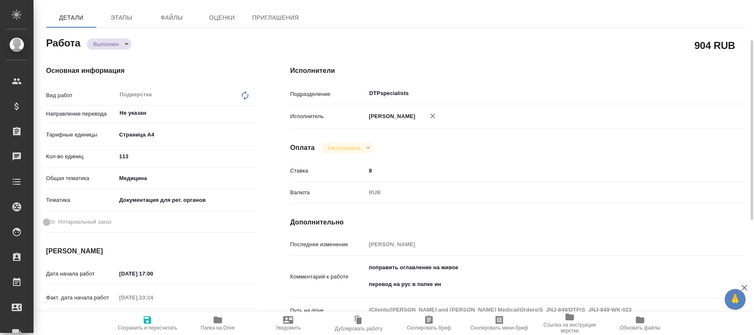
type textarea "x"
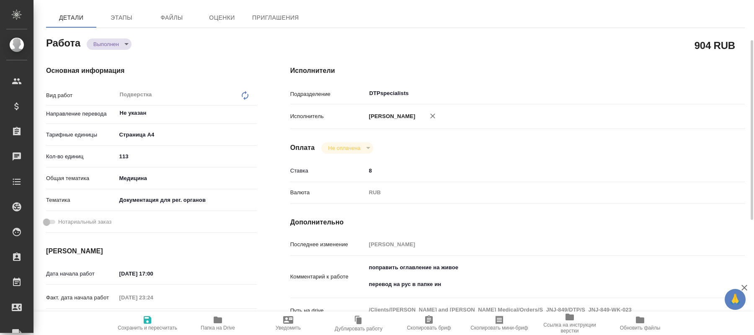
type textarea "x"
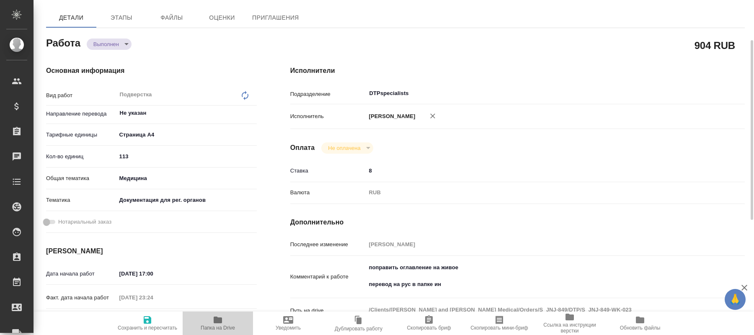
click at [223, 326] on span "Папка на Drive" at bounding box center [218, 328] width 34 height 6
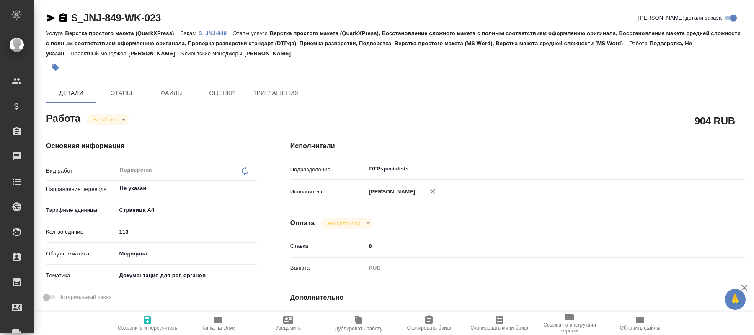
scroll to position [43, 0]
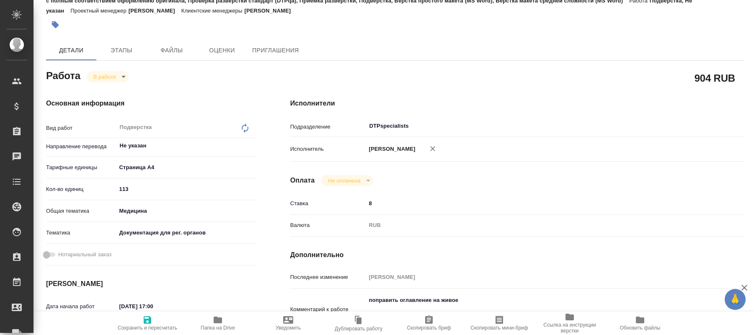
click at [116, 77] on body "🙏 .cls-1 fill:#fff; AWATERA [PERSON_NAME] Спецификации Заказы 0 Чаты Todo Проек…" at bounding box center [377, 167] width 754 height 335
